Goal: Navigation & Orientation: Understand site structure

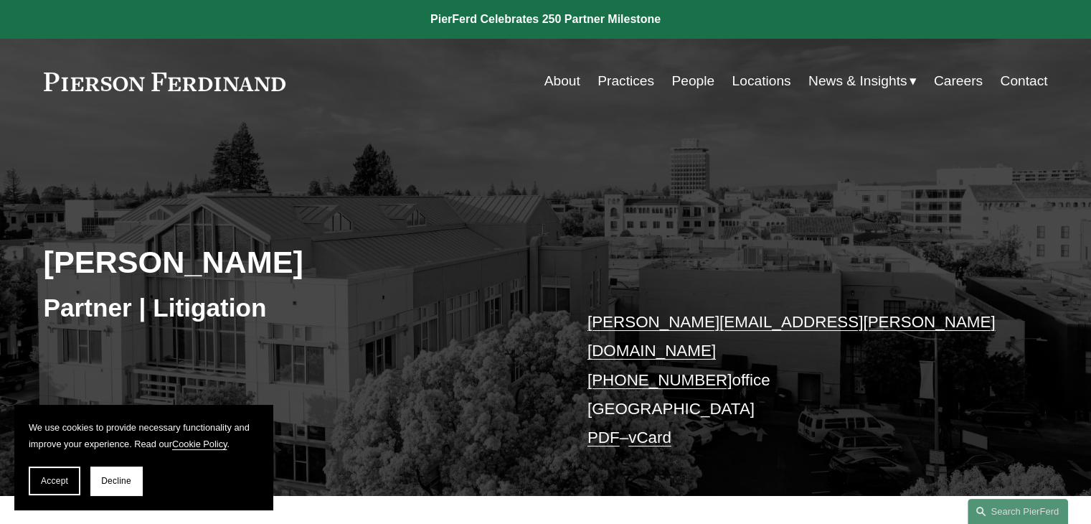
scroll to position [50, 0]
click at [614, 78] on link "Practices" at bounding box center [625, 80] width 57 height 27
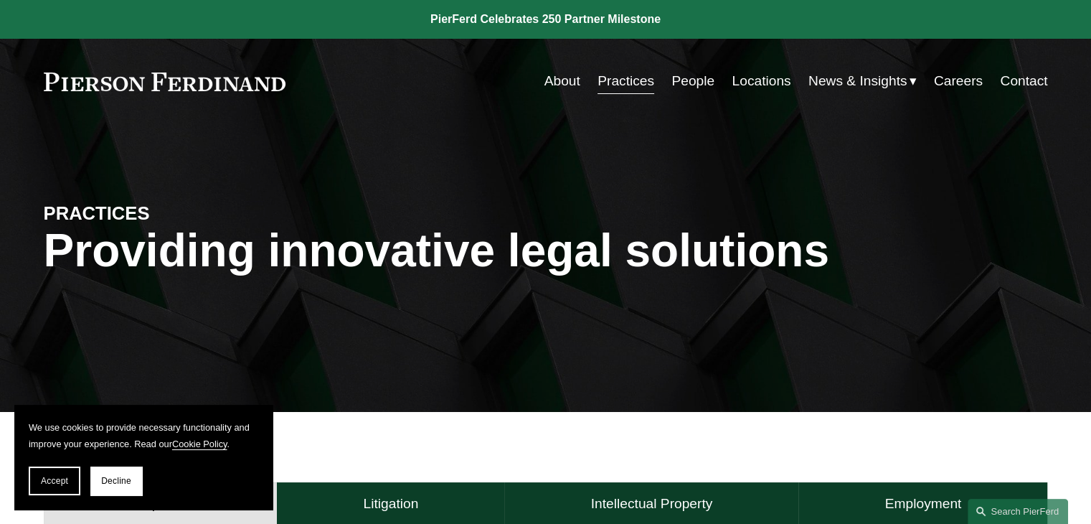
click at [679, 78] on link "People" at bounding box center [692, 80] width 43 height 27
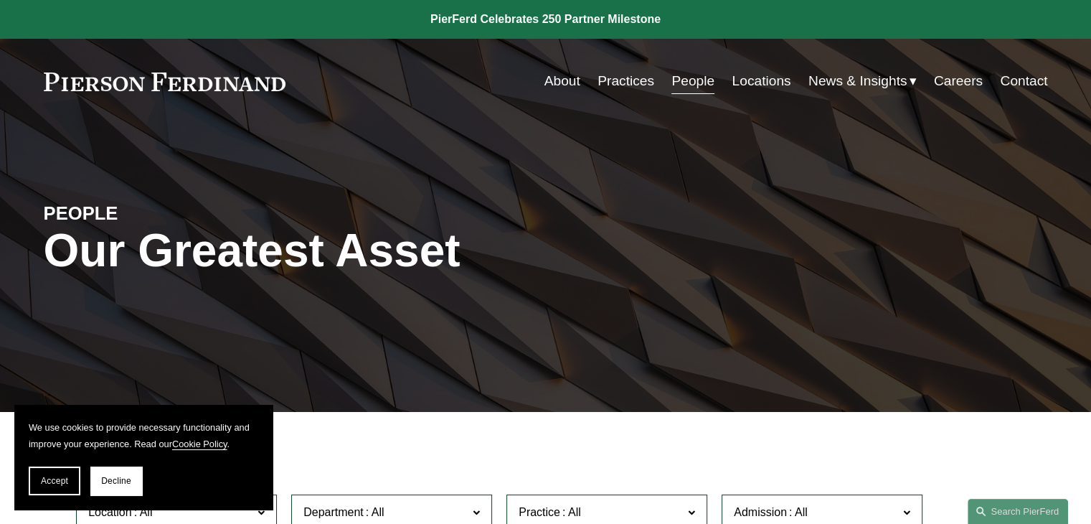
click at [618, 84] on link "Practices" at bounding box center [625, 80] width 57 height 27
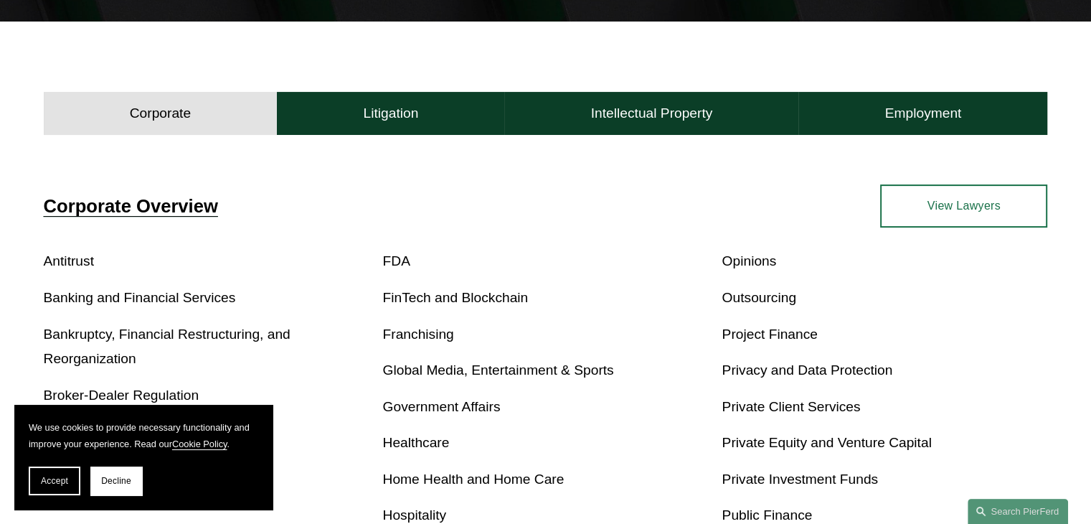
scroll to position [390, 0]
